Goal: Information Seeking & Learning: Learn about a topic

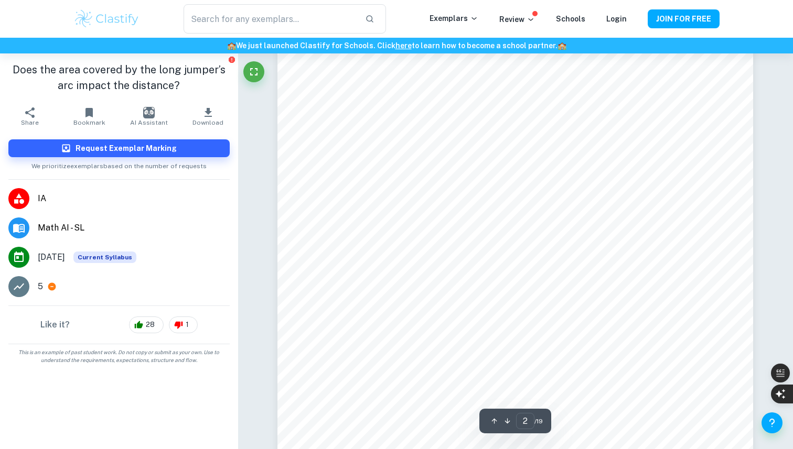
scroll to position [897, 0]
type input "1"
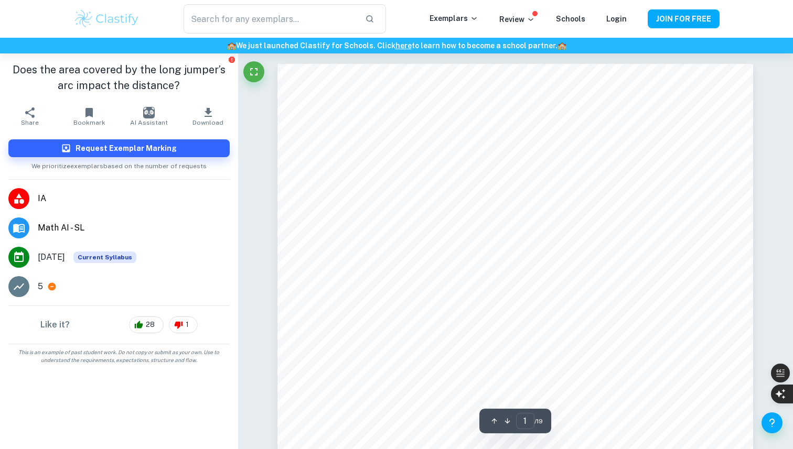
click at [77, 201] on span "IA" at bounding box center [134, 198] width 192 height 13
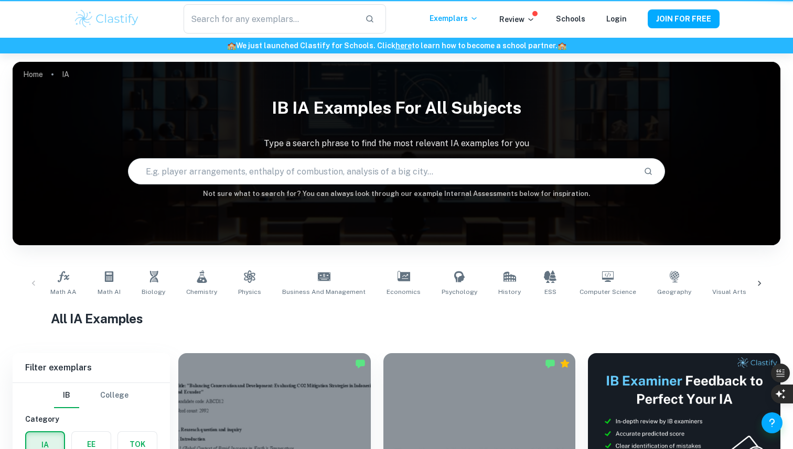
click at [77, 62] on div "Home IA IB IA examples for all subjects Type a search phrase to find the most r…" at bounding box center [397, 62] width 768 height 0
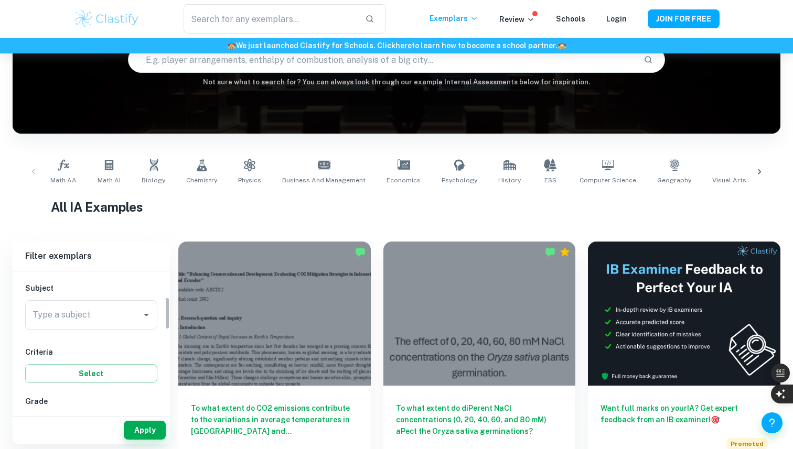
scroll to position [111, 0]
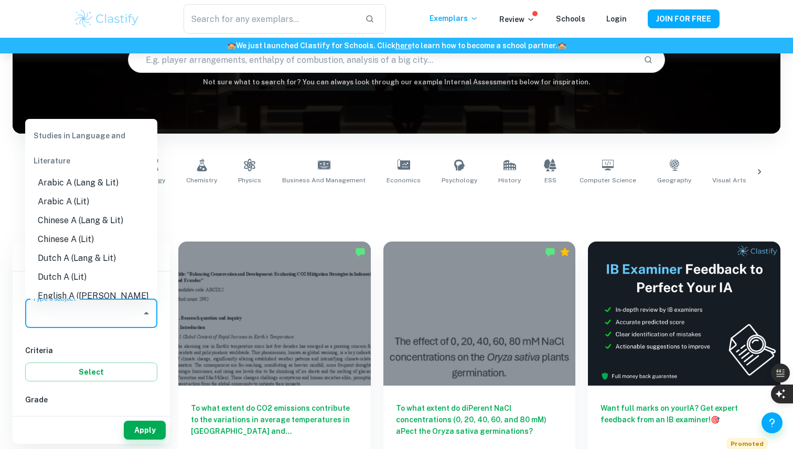
click at [112, 321] on input "Type a subject" at bounding box center [83, 314] width 107 height 20
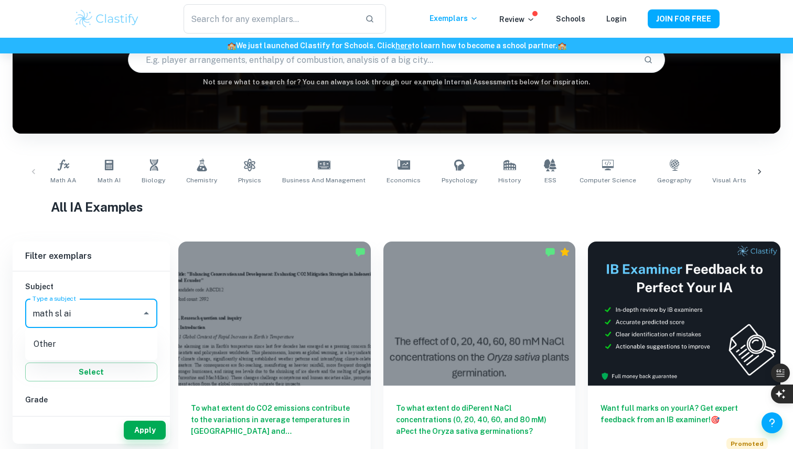
type input "math sl ai"
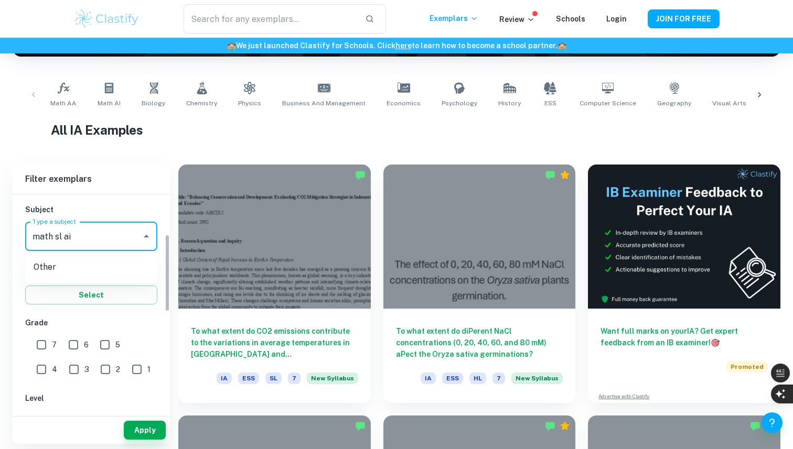
click at [122, 246] on input "math sl ai" at bounding box center [83, 237] width 107 height 20
click at [141, 231] on icon "Close" at bounding box center [146, 236] width 13 height 13
click at [145, 232] on icon "Open" at bounding box center [146, 236] width 13 height 13
click at [146, 238] on icon "Close" at bounding box center [146, 236] width 13 height 13
click at [124, 235] on input "math sl ai" at bounding box center [83, 237] width 107 height 20
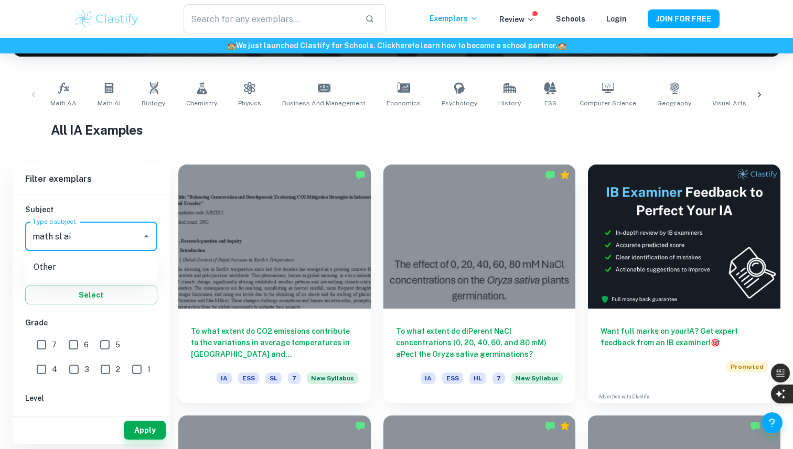
click at [124, 235] on input "math sl ai" at bounding box center [83, 237] width 107 height 20
click at [107, 329] on li "Math AI" at bounding box center [91, 327] width 132 height 19
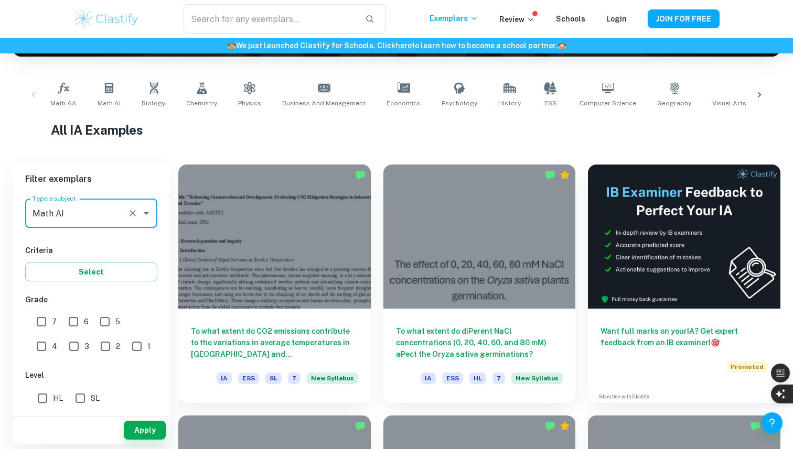
scroll to position [135, 0]
type input "Math AI"
click at [109, 315] on input "5" at bounding box center [104, 320] width 21 height 21
checkbox input "true"
click at [85, 322] on span "6" at bounding box center [86, 321] width 5 height 12
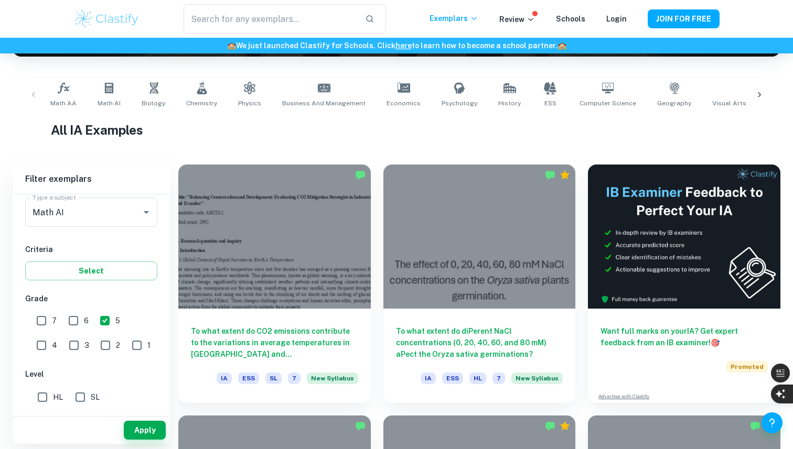
click at [84, 322] on input "6" at bounding box center [73, 320] width 21 height 21
click at [76, 322] on input "6" at bounding box center [73, 320] width 21 height 21
checkbox input "false"
click at [44, 320] on input "7" at bounding box center [41, 320] width 21 height 21
checkbox input "true"
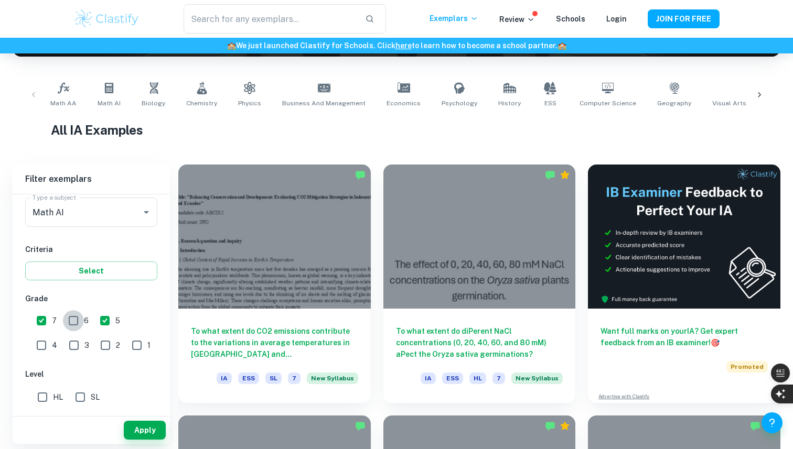
click at [67, 315] on input "6" at bounding box center [73, 320] width 21 height 21
checkbox input "true"
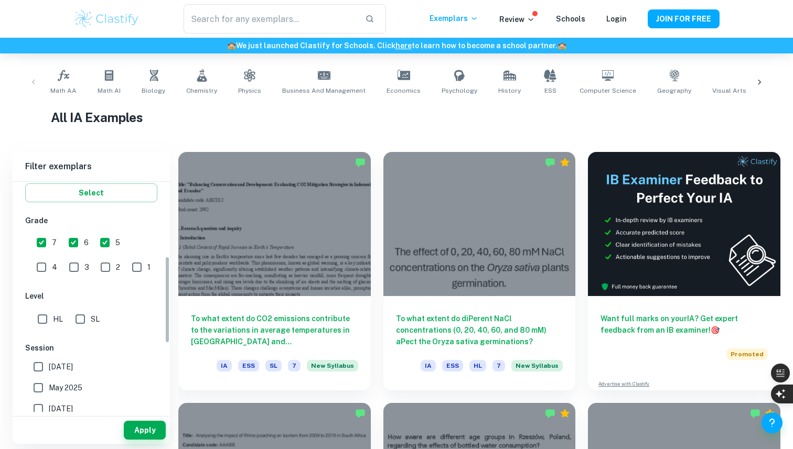
scroll to position [224, 0]
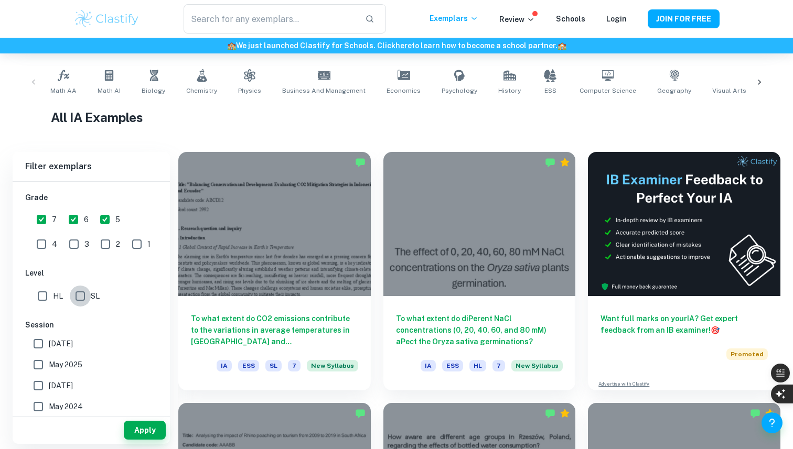
click at [85, 294] on input "SL" at bounding box center [80, 296] width 21 height 21
checkbox input "true"
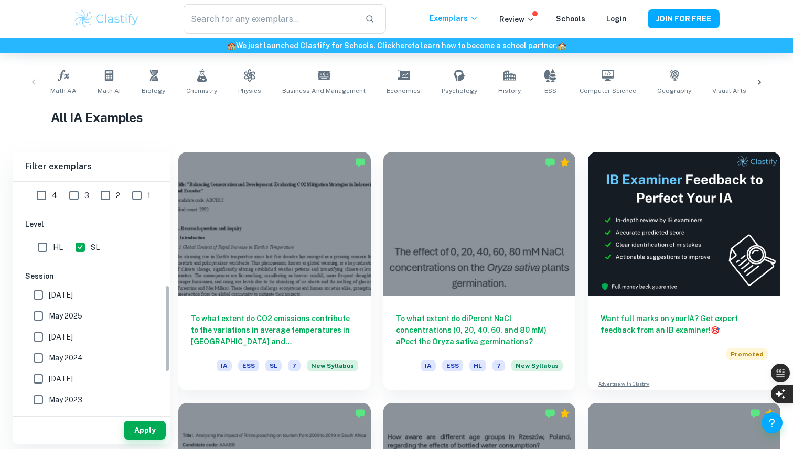
scroll to position [376, 0]
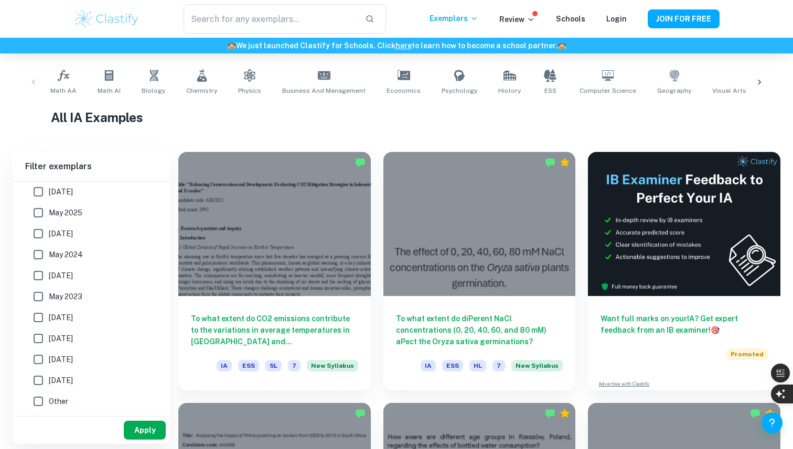
click at [143, 433] on button "Apply" at bounding box center [145, 430] width 42 height 19
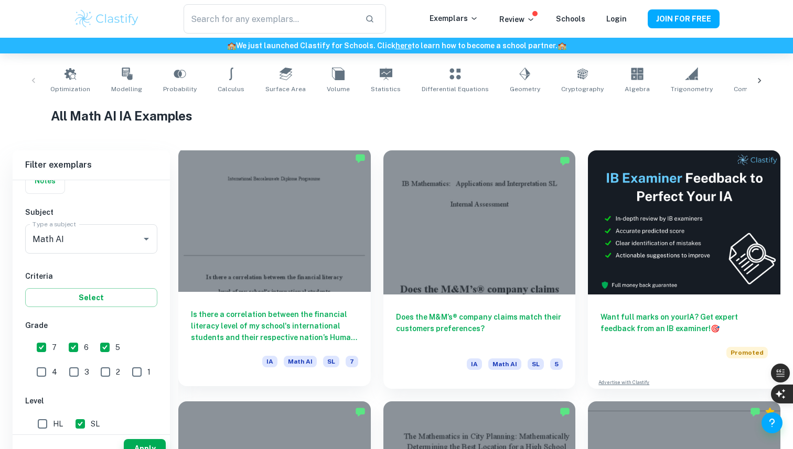
scroll to position [251, 0]
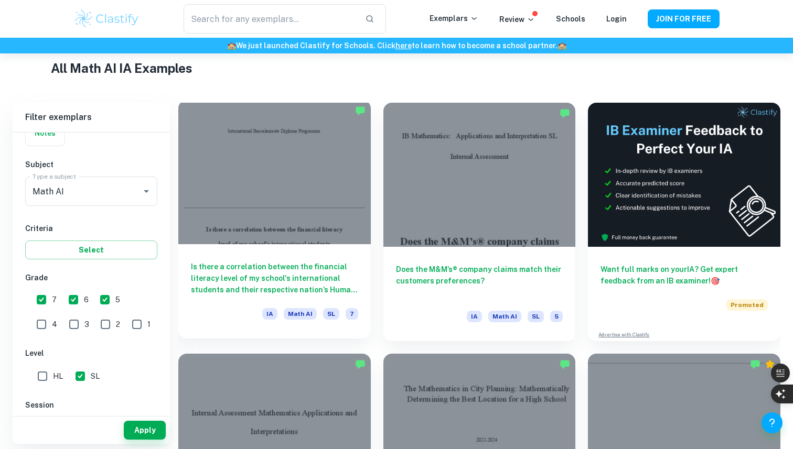
click at [317, 177] on div at bounding box center [274, 172] width 192 height 144
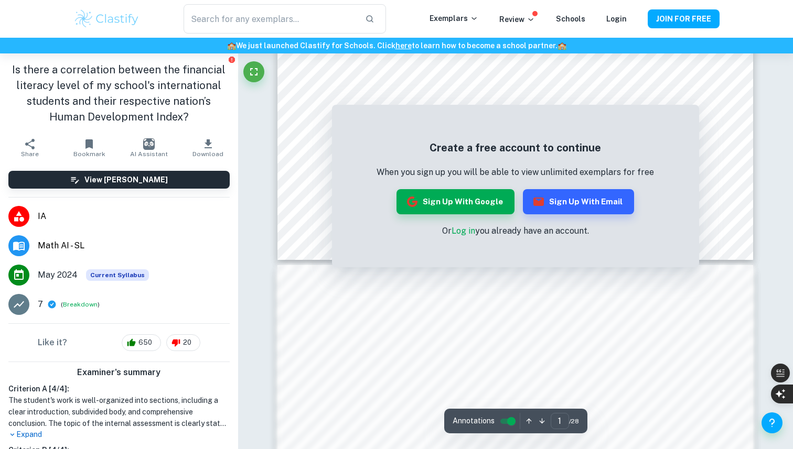
scroll to position [422, 0]
click at [448, 203] on button "Sign up with Google" at bounding box center [455, 201] width 118 height 25
click at [468, 231] on link "Log in" at bounding box center [464, 231] width 24 height 10
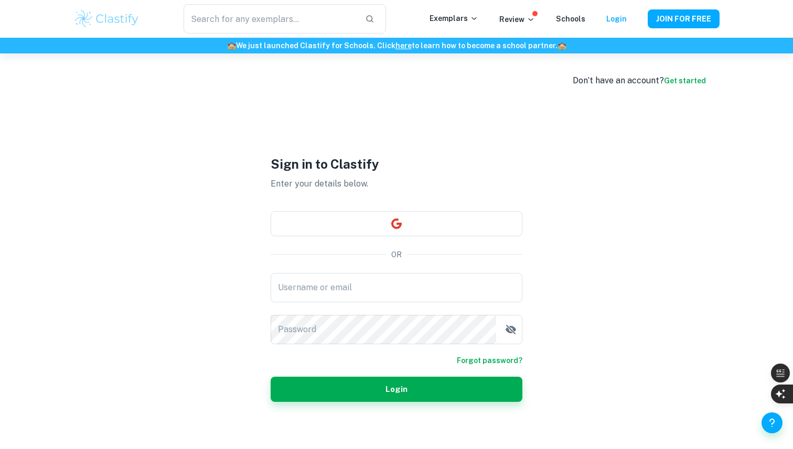
type input "[EMAIL_ADDRESS][DOMAIN_NAME]"
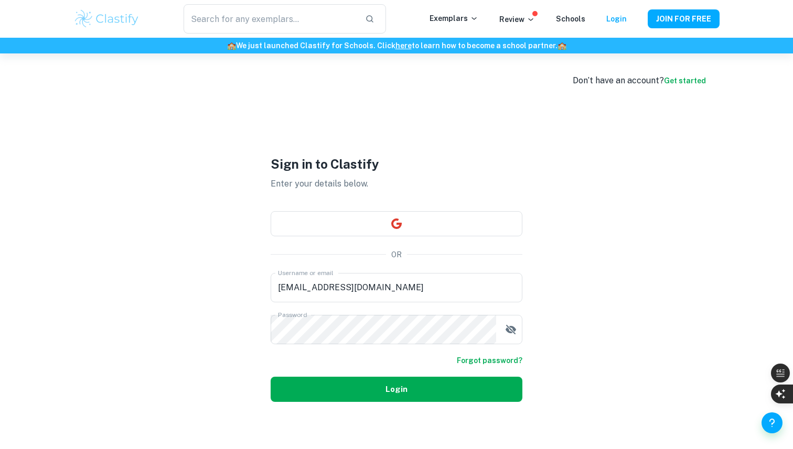
click at [424, 380] on button "Login" at bounding box center [397, 389] width 252 height 25
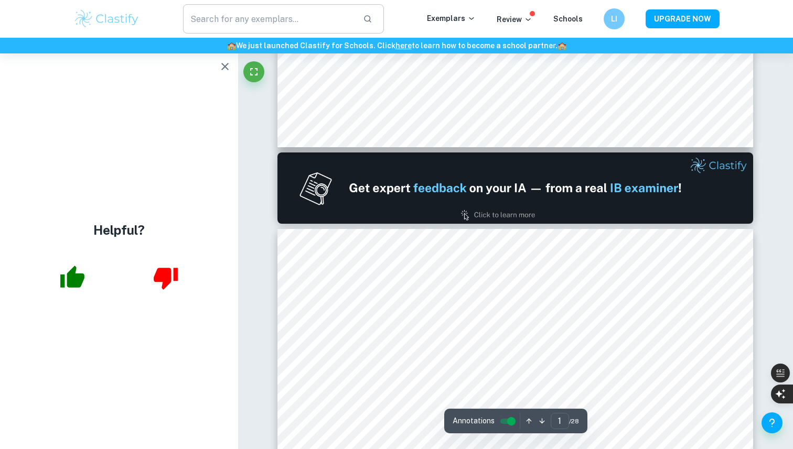
type input "2"
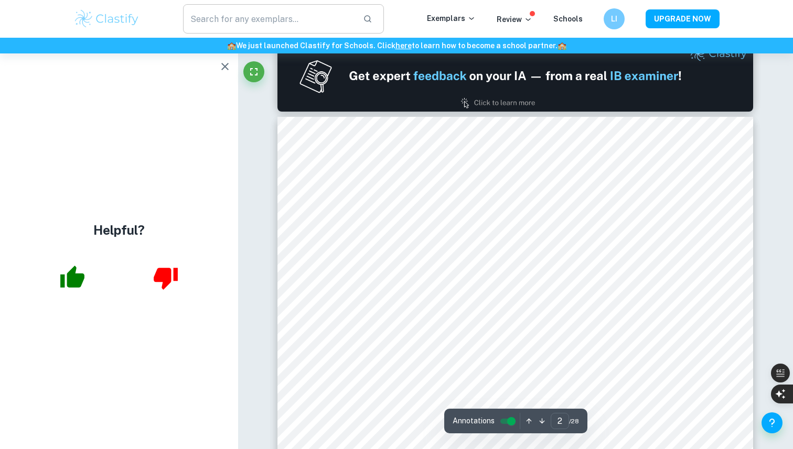
scroll to position [649, 0]
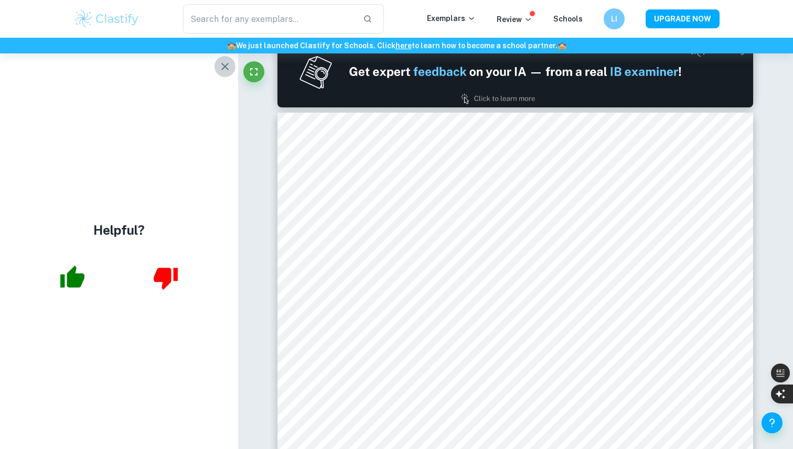
click at [224, 71] on icon "button" at bounding box center [225, 66] width 13 height 13
